Goal: Register for event/course

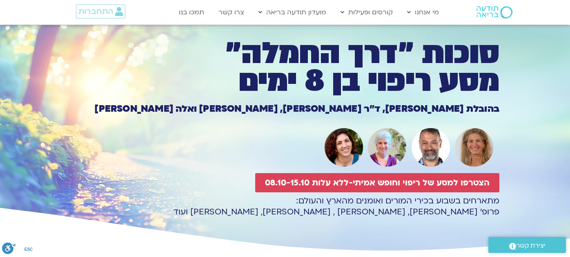
scroll to position [29, 0]
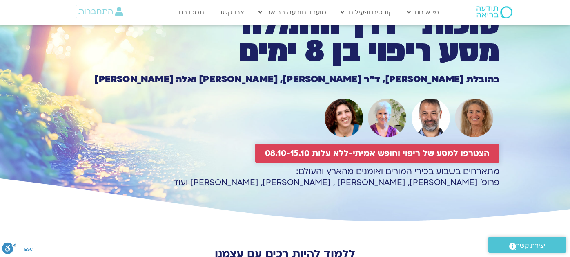
click at [344, 151] on span "הצטרפו למסע של ריפוי וחופש אמיתי-ללא עלות 08.10-15.10" at bounding box center [377, 152] width 225 height 9
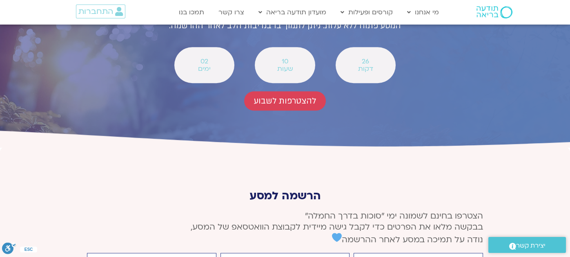
scroll to position [3008, 0]
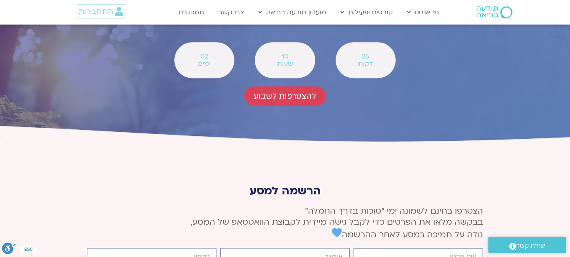
click at [403, 248] on input "firstname" at bounding box center [419, 257] width 130 height 18
type input "[PERSON_NAME]"
type input "[EMAIL_ADDRESS][DOMAIN_NAME]"
type input "0544661426"
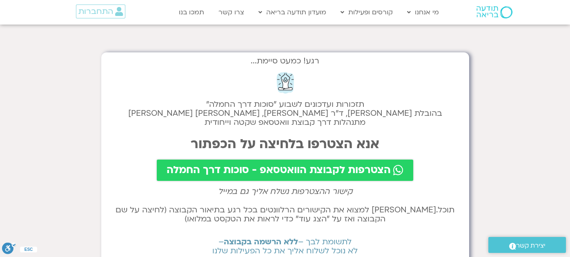
click at [315, 171] on span "הצטרפות לקבוצת הוואטסאפ - סוכות דרך החמלה" at bounding box center [279, 169] width 224 height 11
